Goal: Transaction & Acquisition: Download file/media

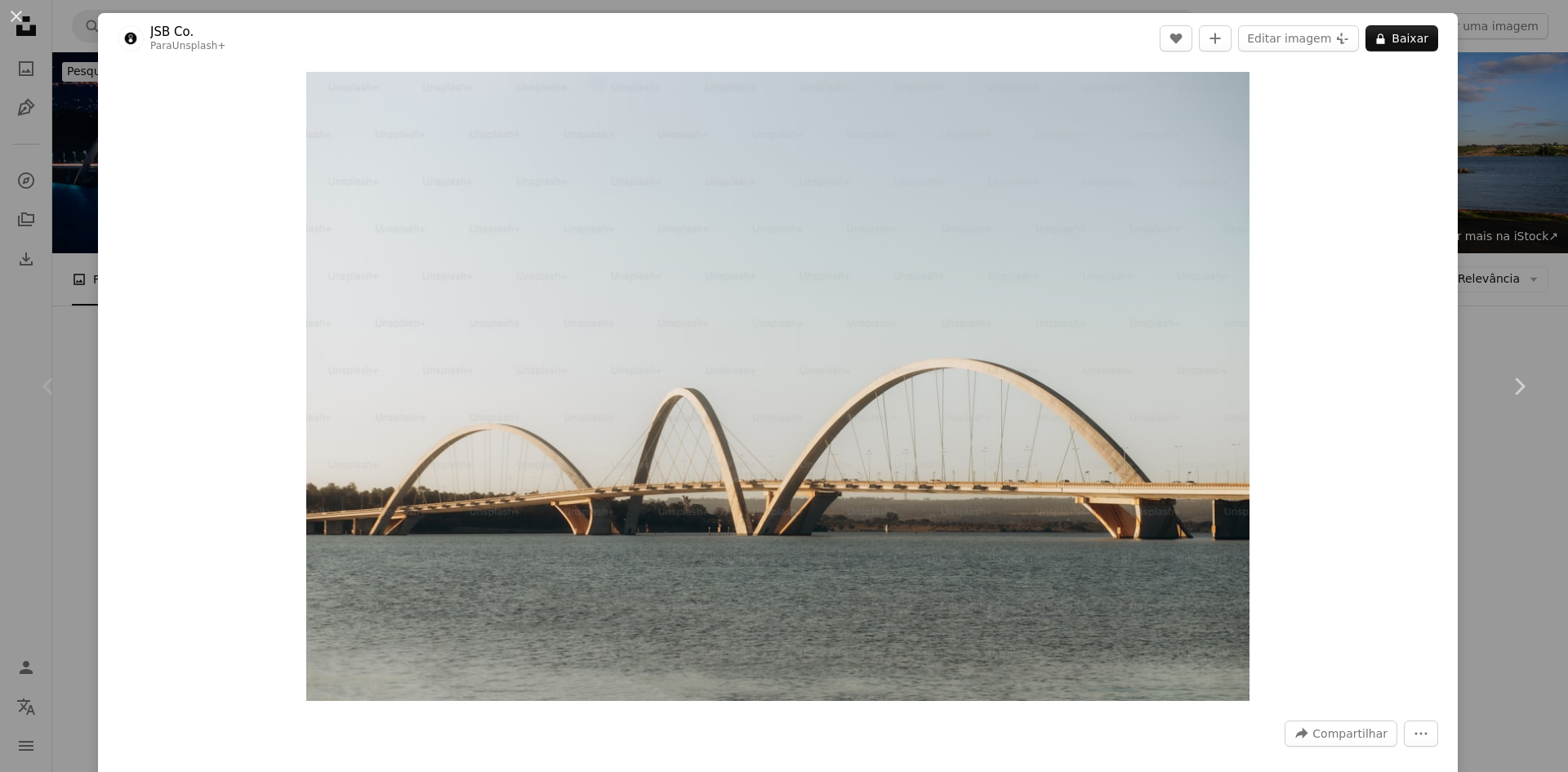
click at [1460, 177] on div "An X shape Chevron left Chevron right JSB Co. Para Unsplash+ A heart A plus sig…" at bounding box center [784, 386] width 1568 height 772
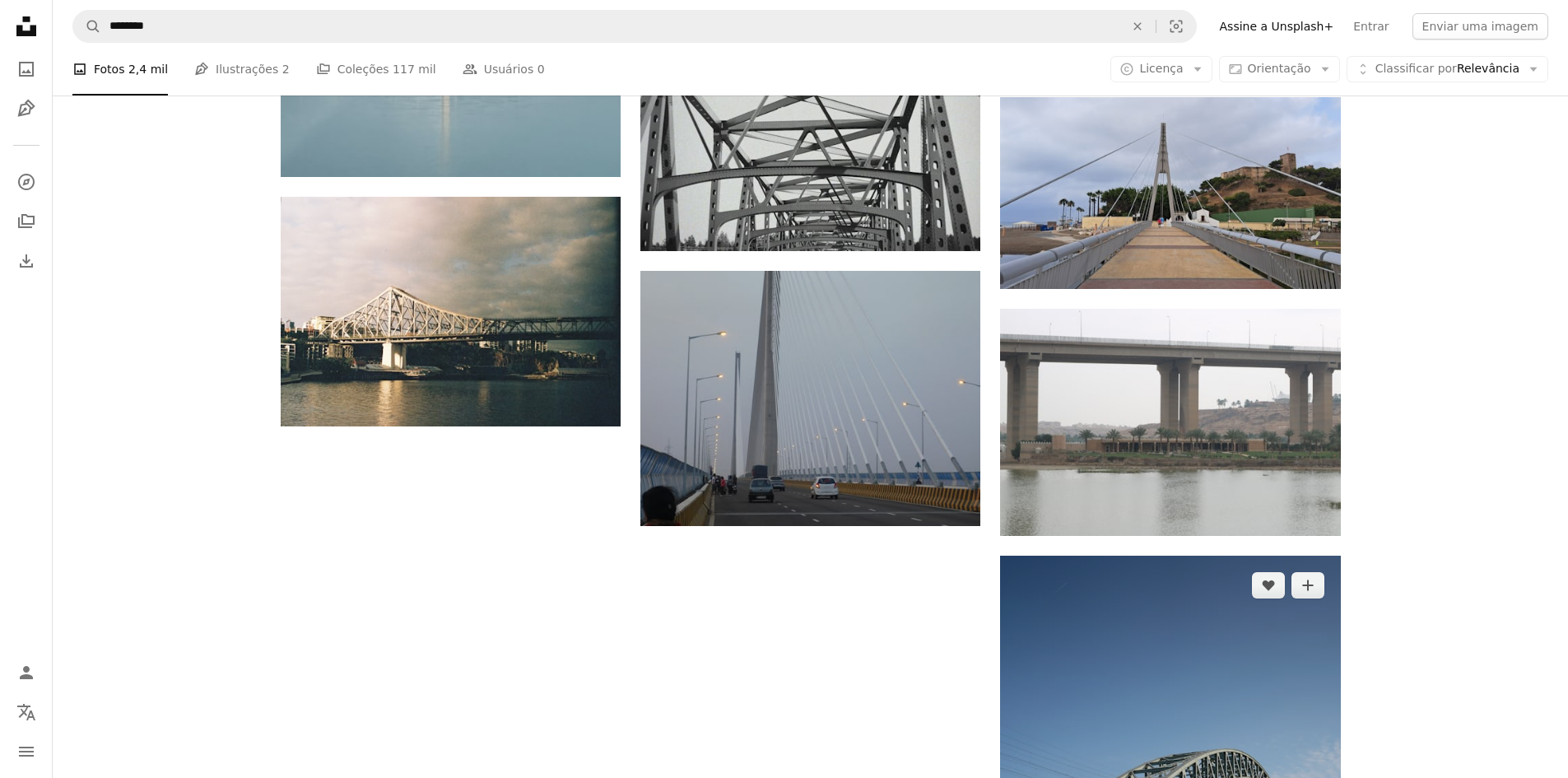
scroll to position [2290, 0]
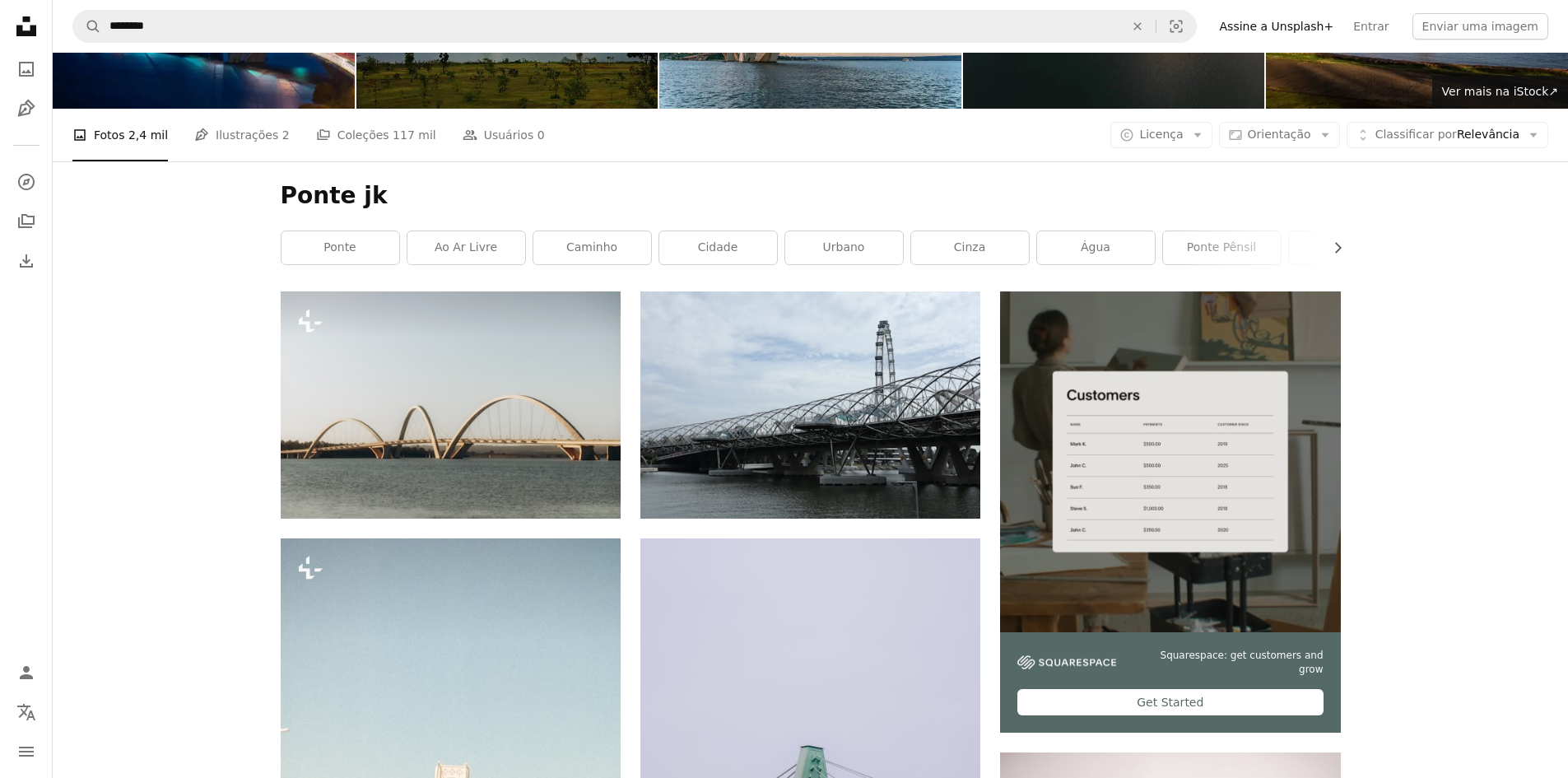
scroll to position [0, 0]
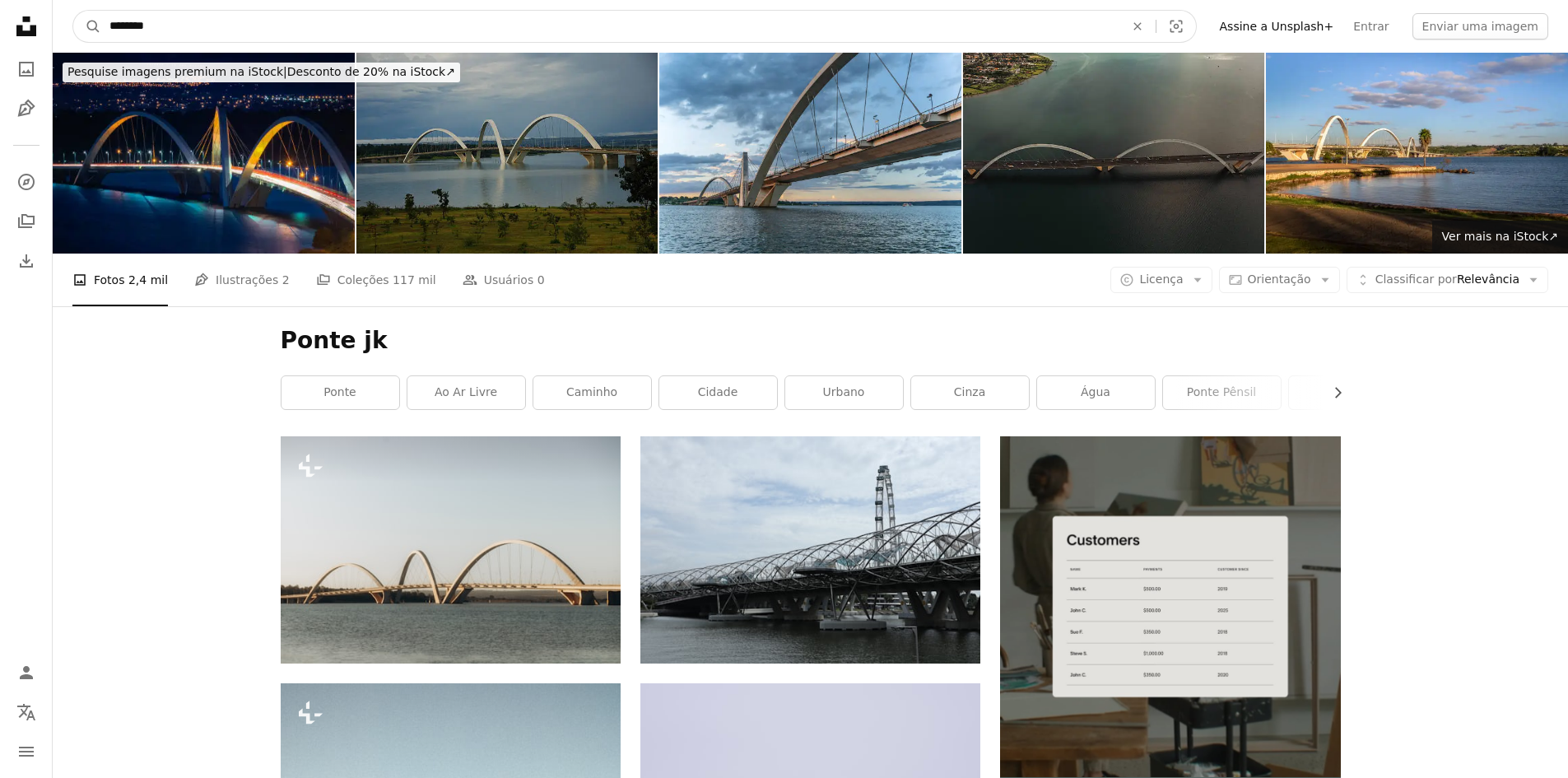
drag, startPoint x: 236, startPoint y: 16, endPoint x: 8, endPoint y: 15, distance: 228.0
type input "********"
click button "A magnifying glass" at bounding box center [88, 26] width 28 height 31
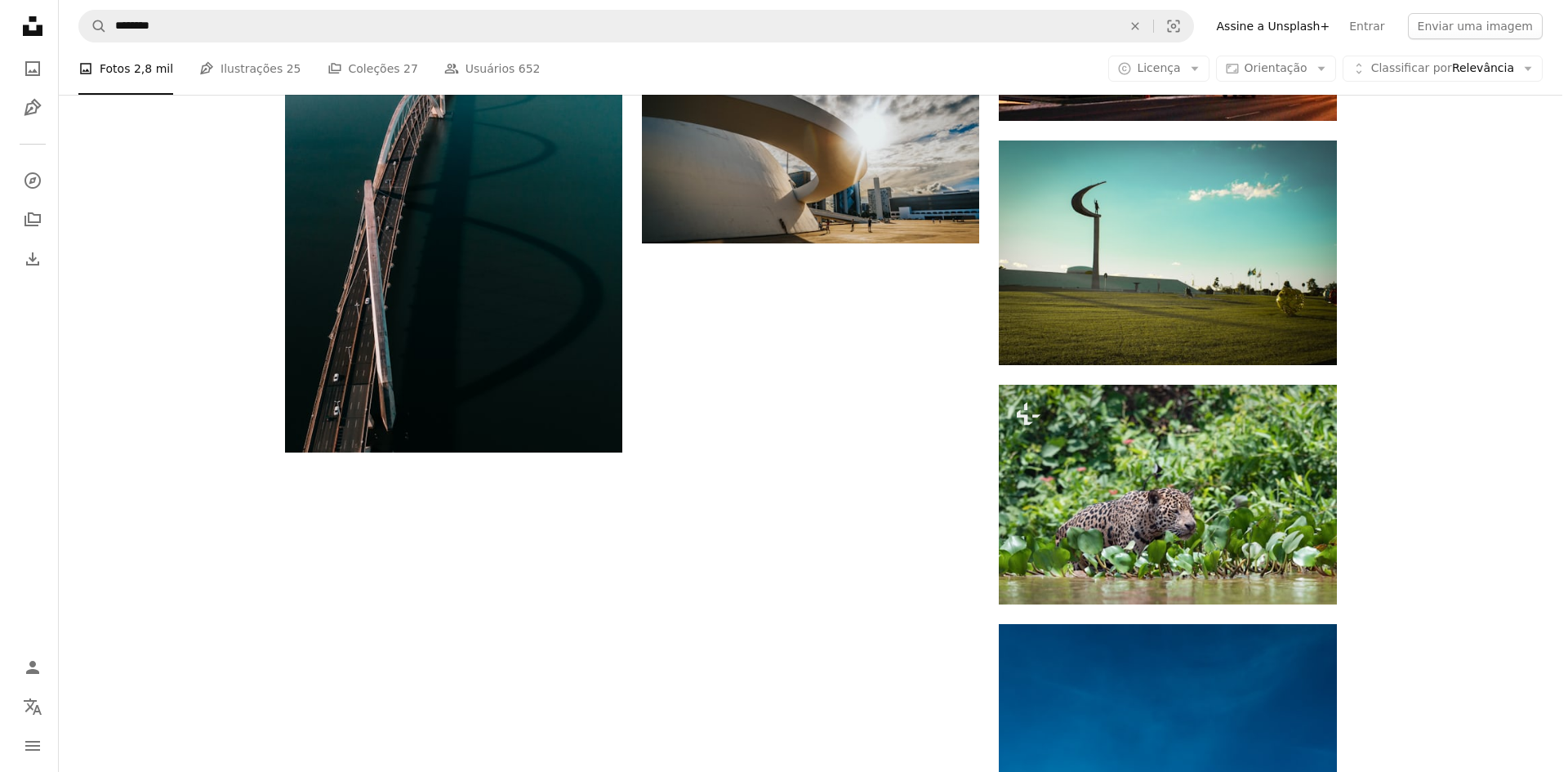
scroll to position [1724, 0]
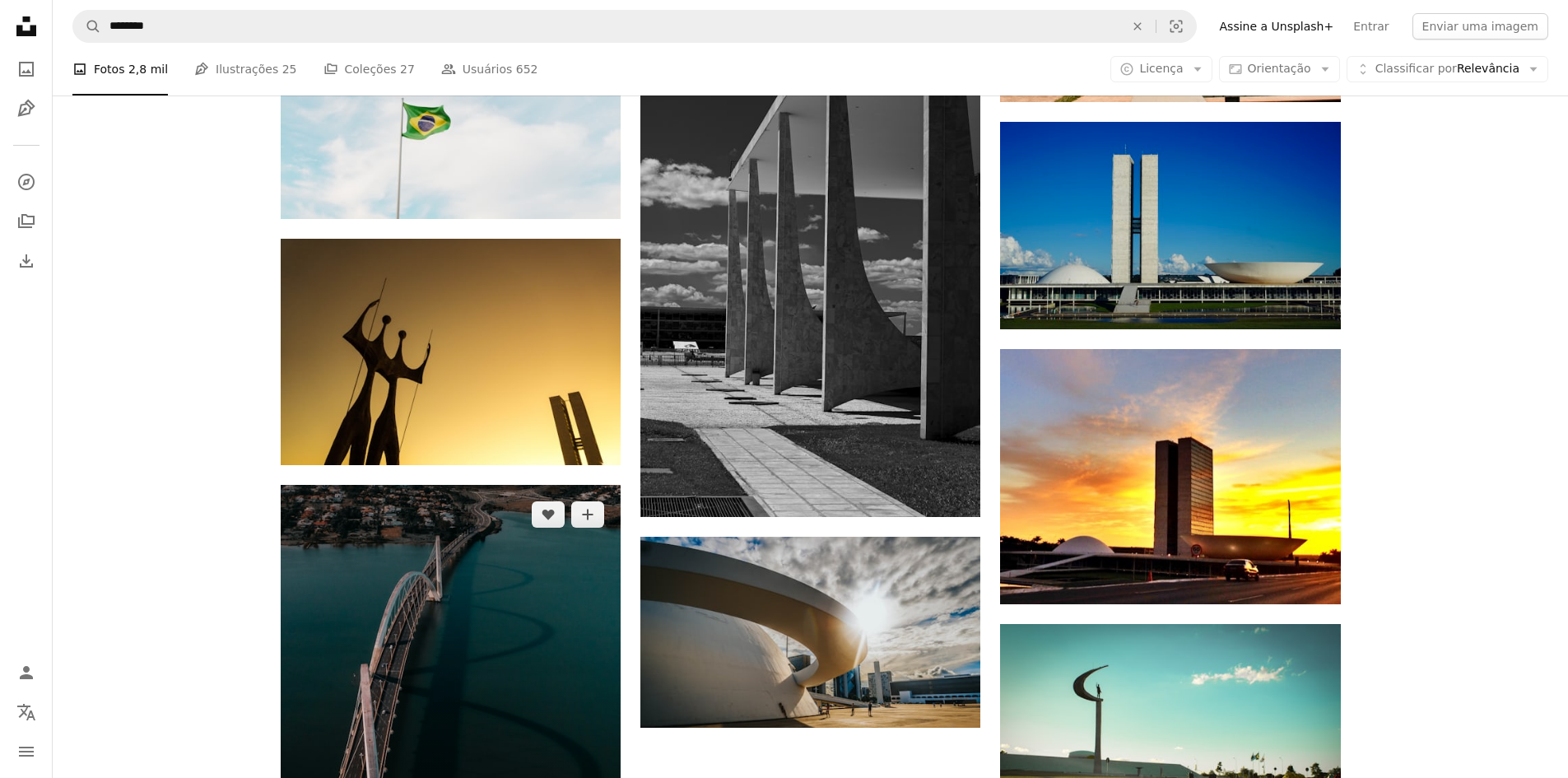
click at [389, 485] on img at bounding box center [450, 711] width 339 height 453
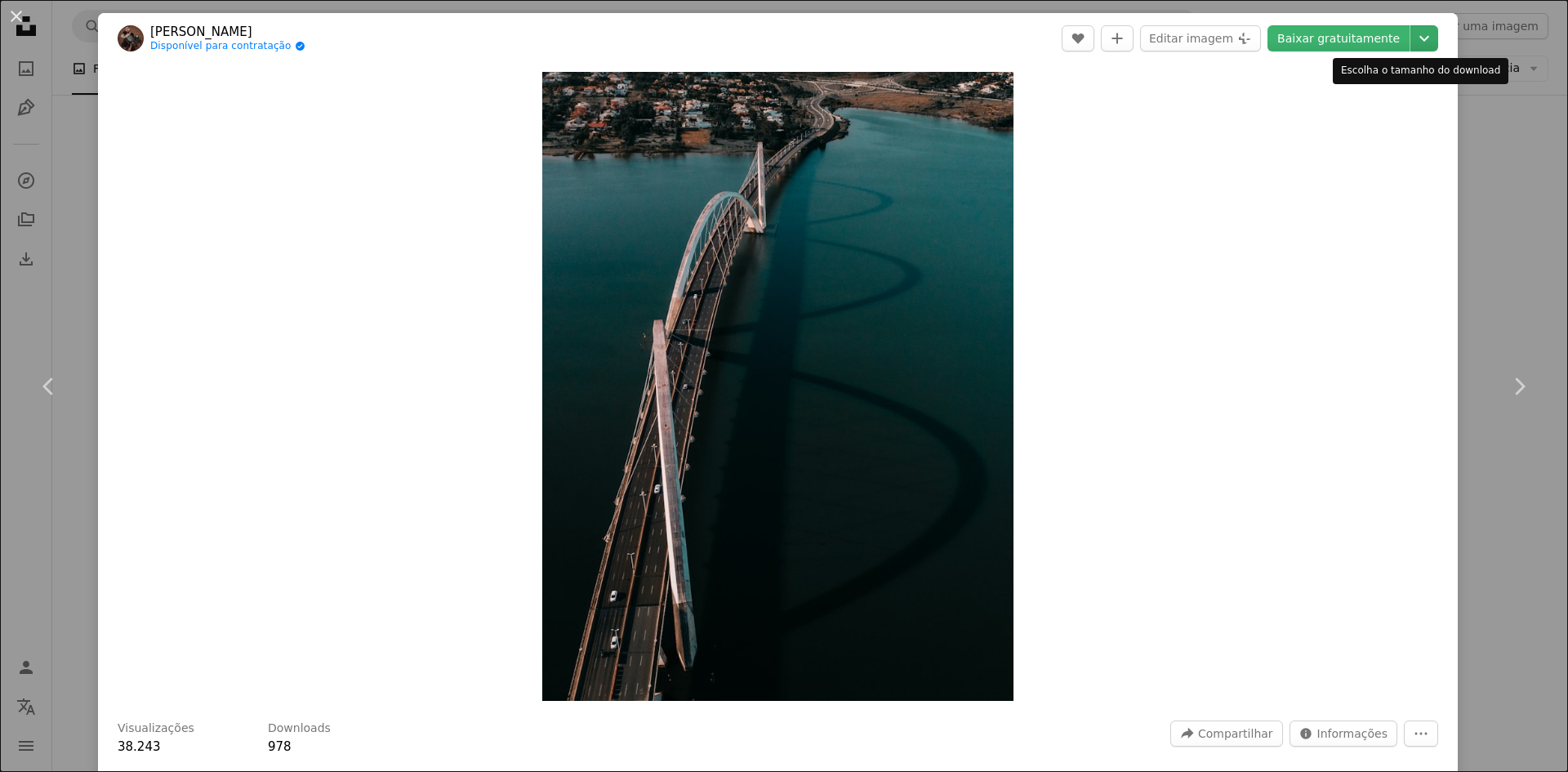
click at [1416, 40] on icon "Chevron down" at bounding box center [1424, 39] width 26 height 20
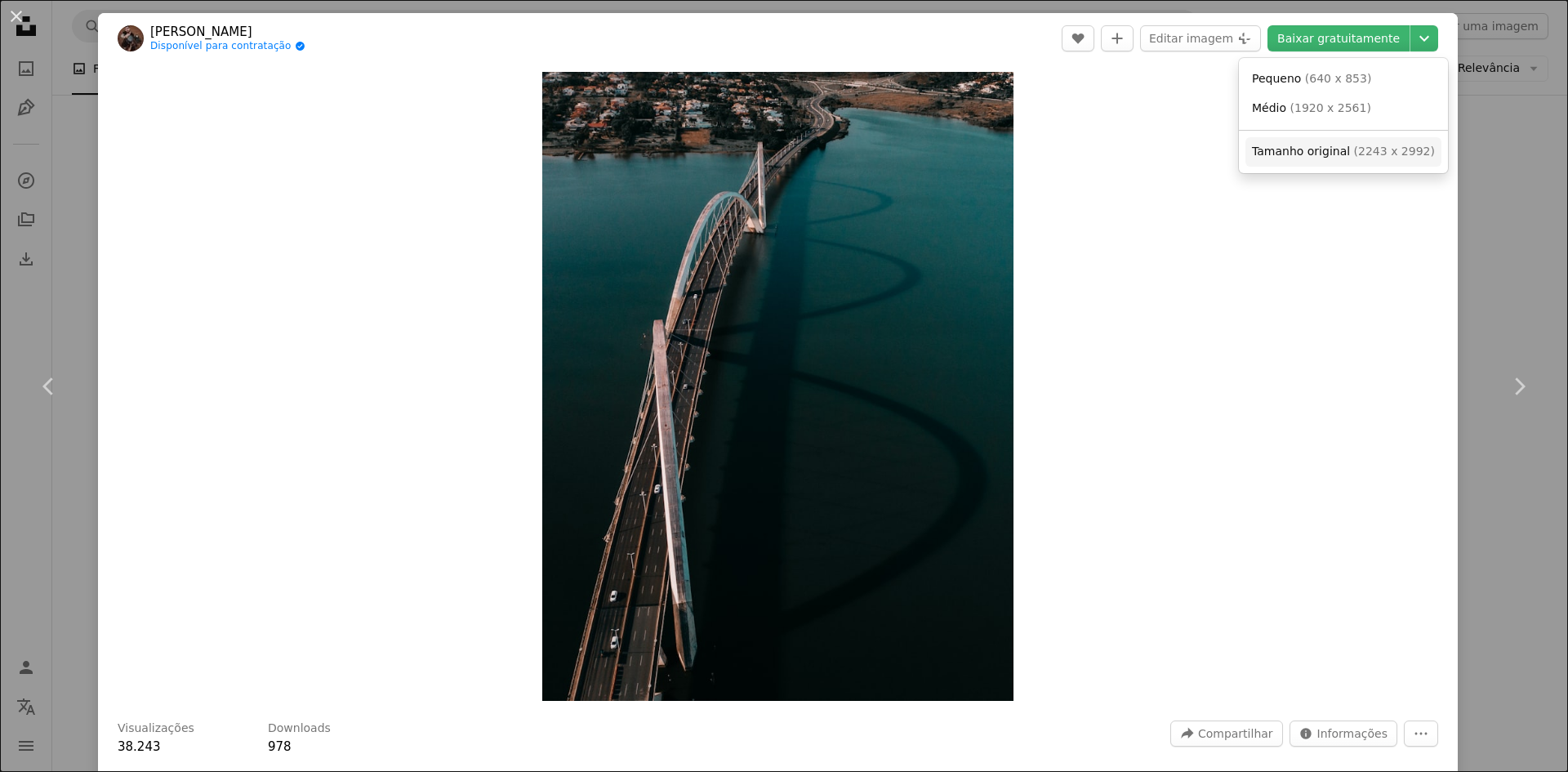
click at [1319, 154] on span "Tamanho original" at bounding box center [1300, 150] width 98 height 13
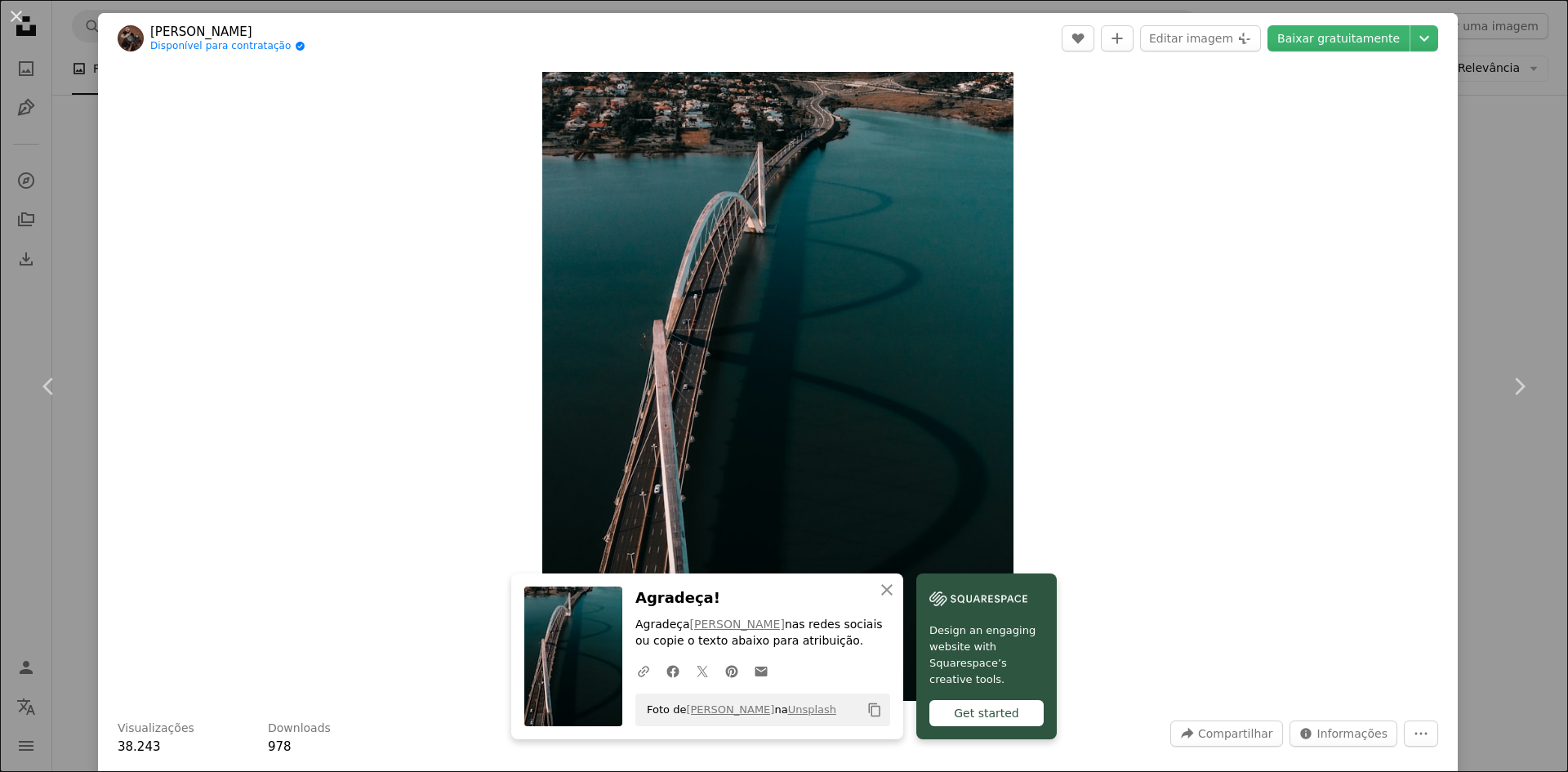
scroll to position [676, 0]
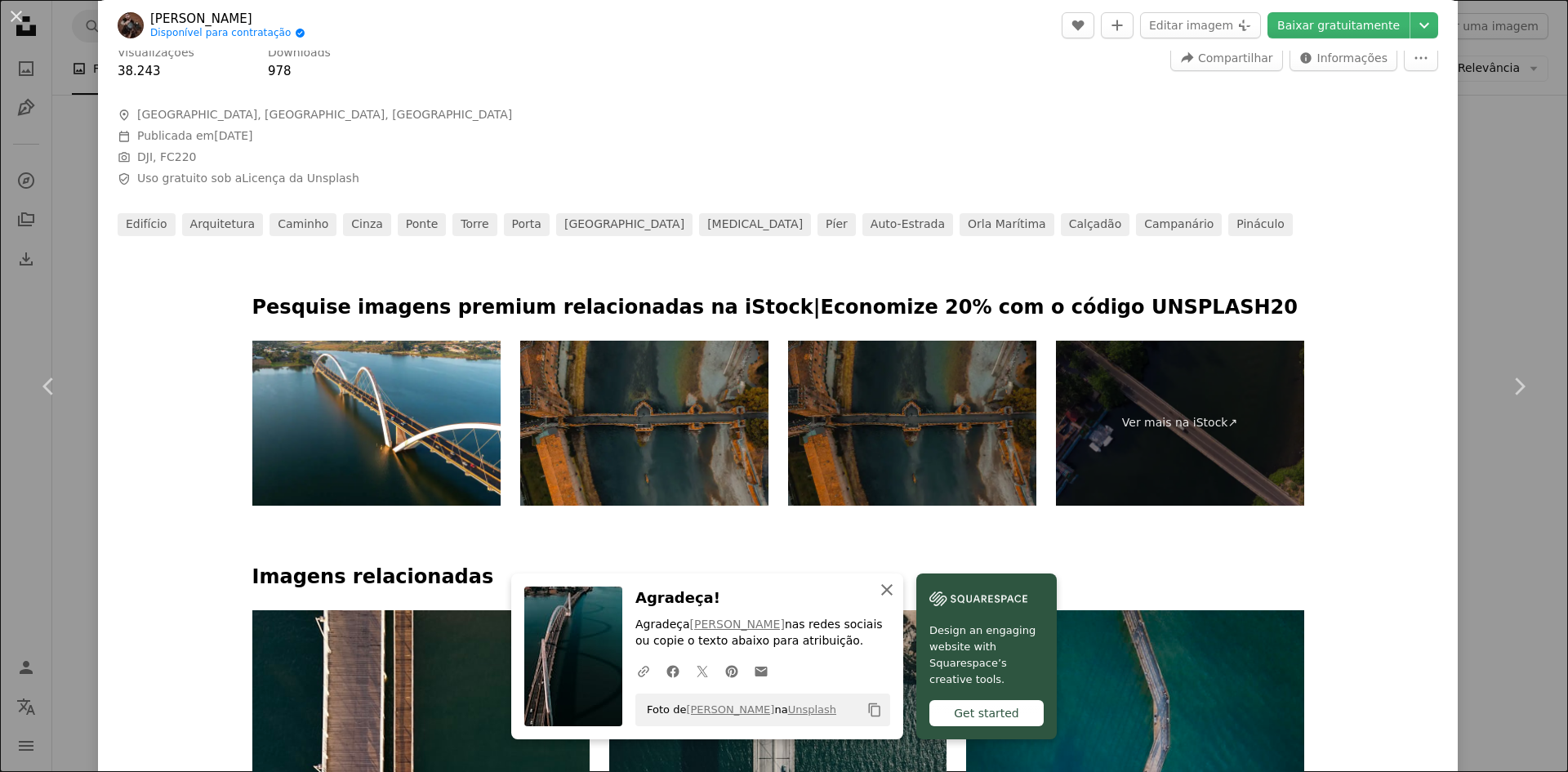
click at [897, 595] on icon "An X shape" at bounding box center [887, 590] width 20 height 20
